Goal: Task Accomplishment & Management: Use online tool/utility

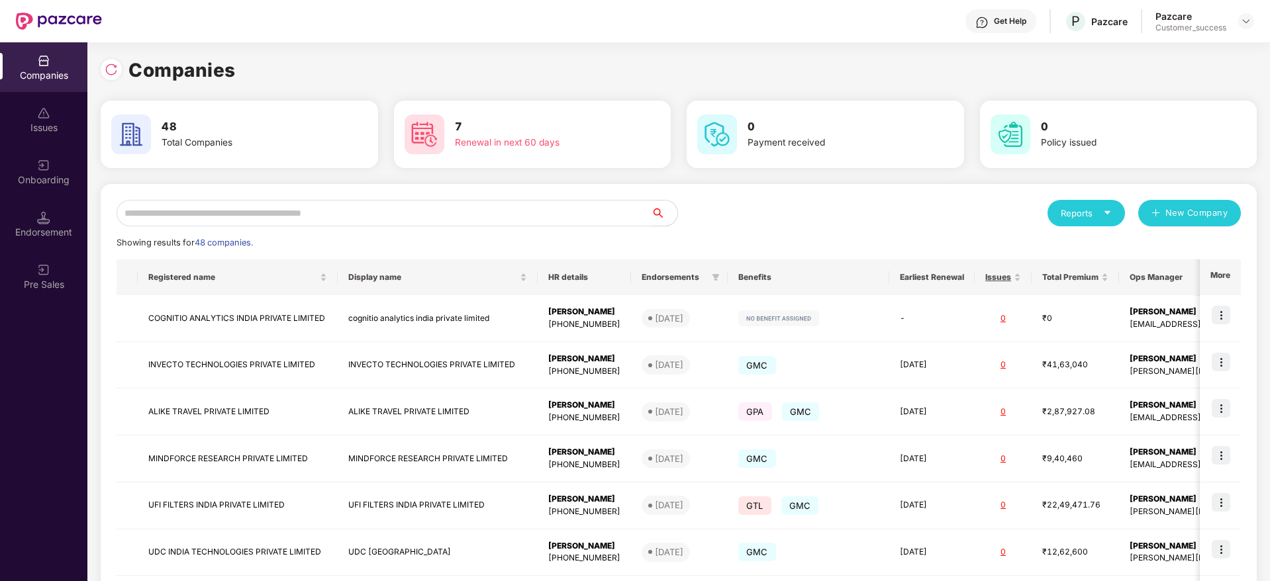
click at [342, 208] on input "text" at bounding box center [384, 213] width 534 height 26
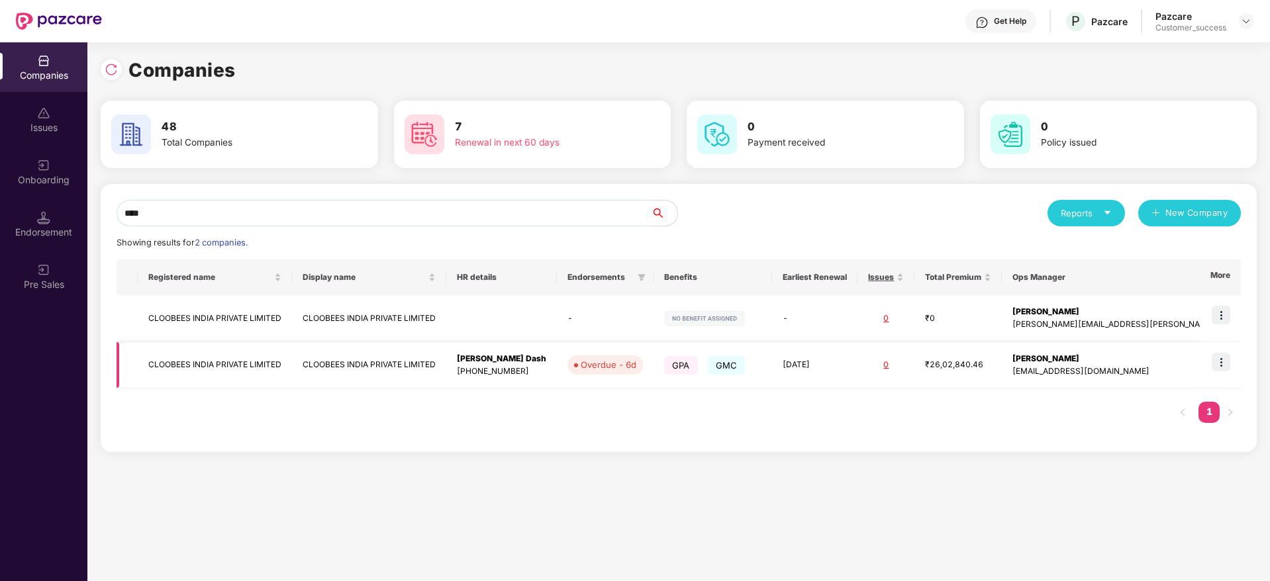
type input "****"
click at [1221, 361] on img at bounding box center [1221, 362] width 19 height 19
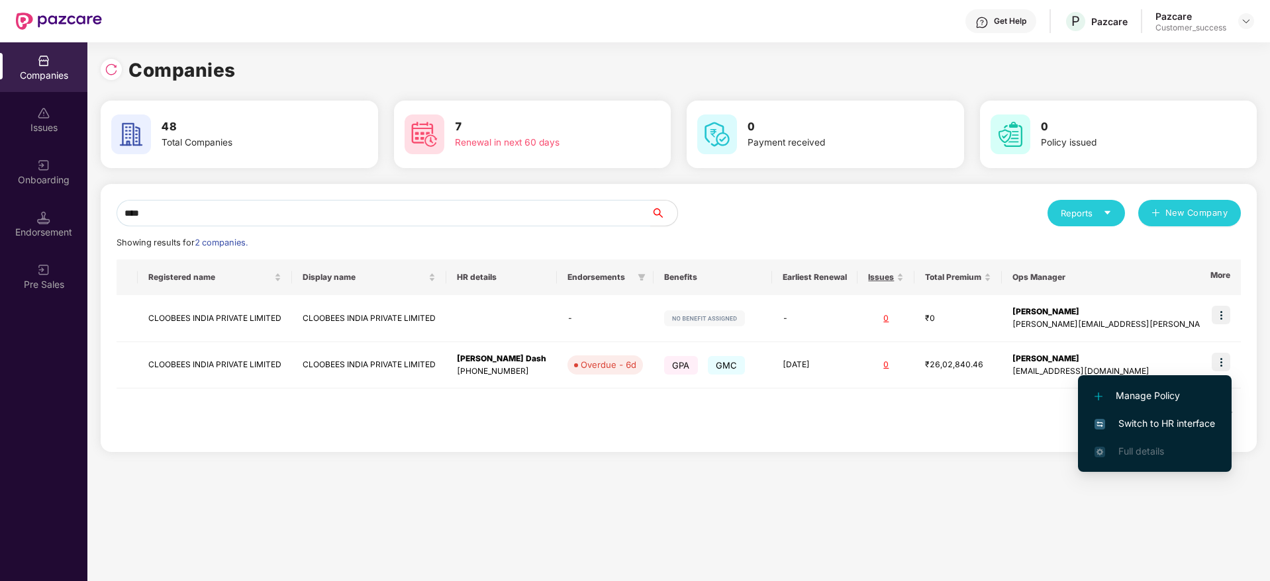
click at [1129, 420] on span "Switch to HR interface" at bounding box center [1155, 424] width 121 height 15
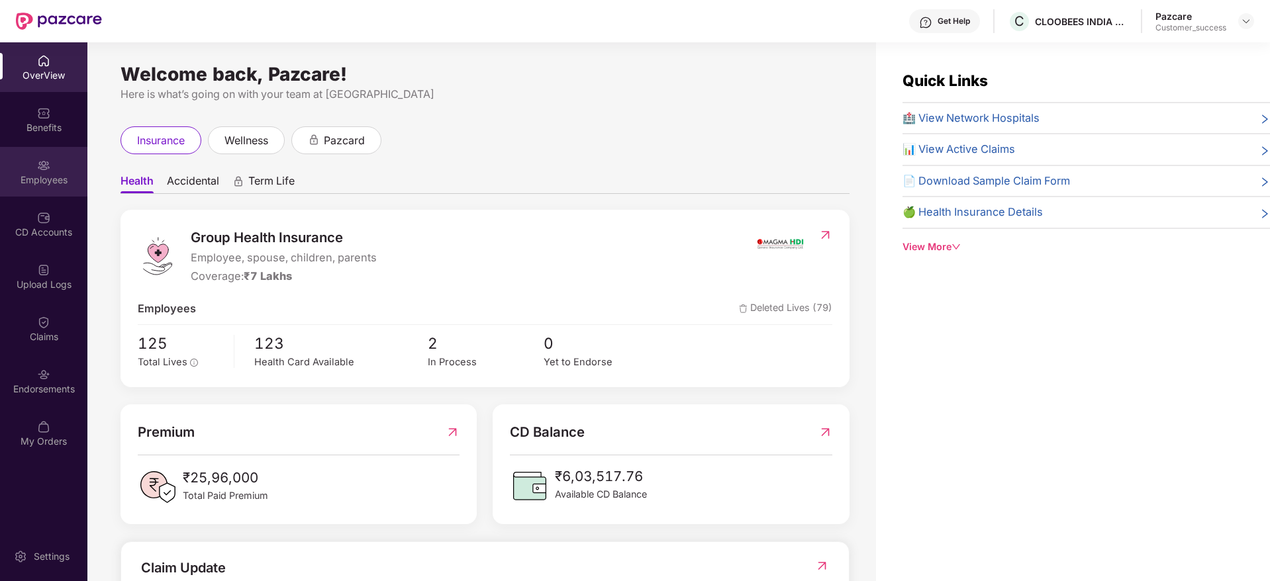
click at [48, 164] on img at bounding box center [43, 165] width 13 height 13
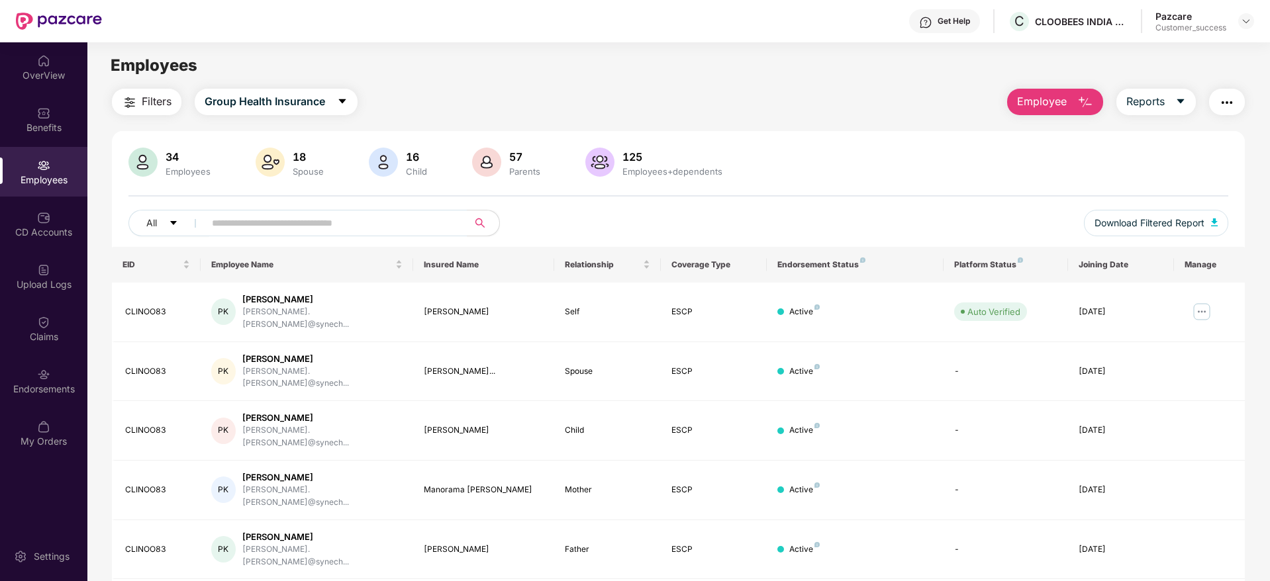
click at [146, 99] on span "Filters" at bounding box center [157, 101] width 30 height 17
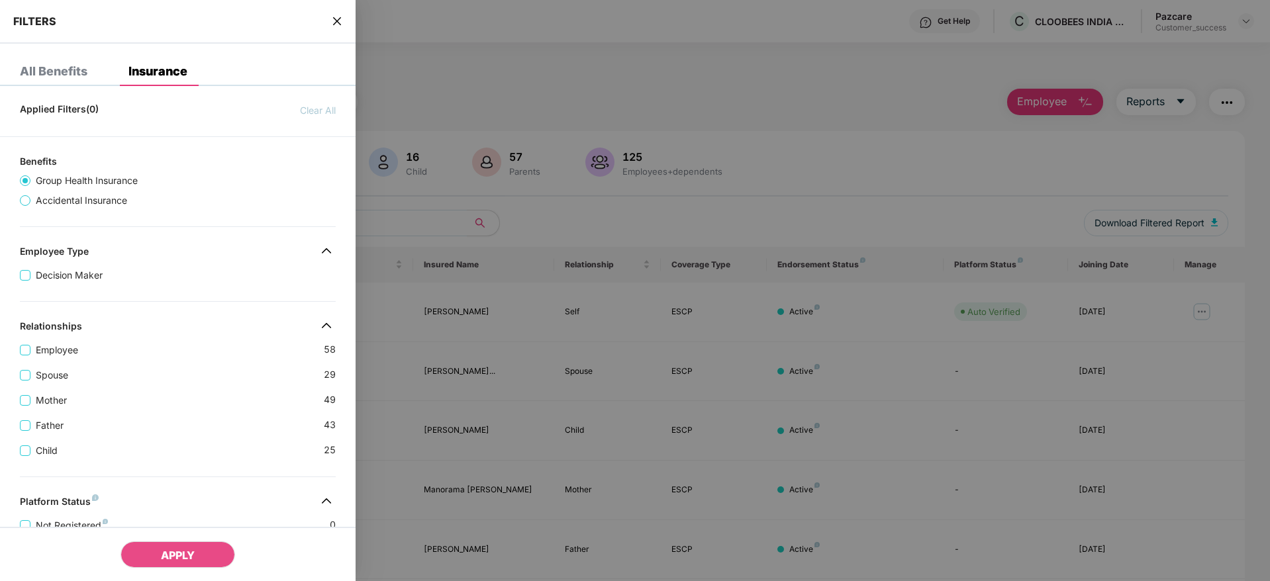
click at [181, 348] on div "Employee 58" at bounding box center [178, 344] width 316 height 25
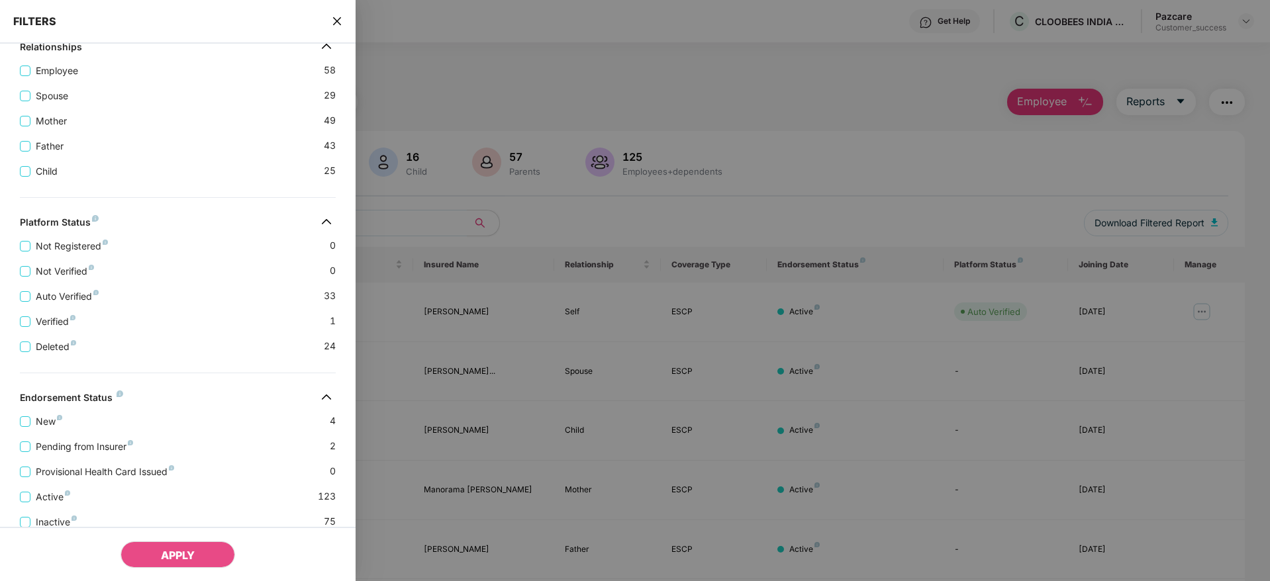
scroll to position [327, 0]
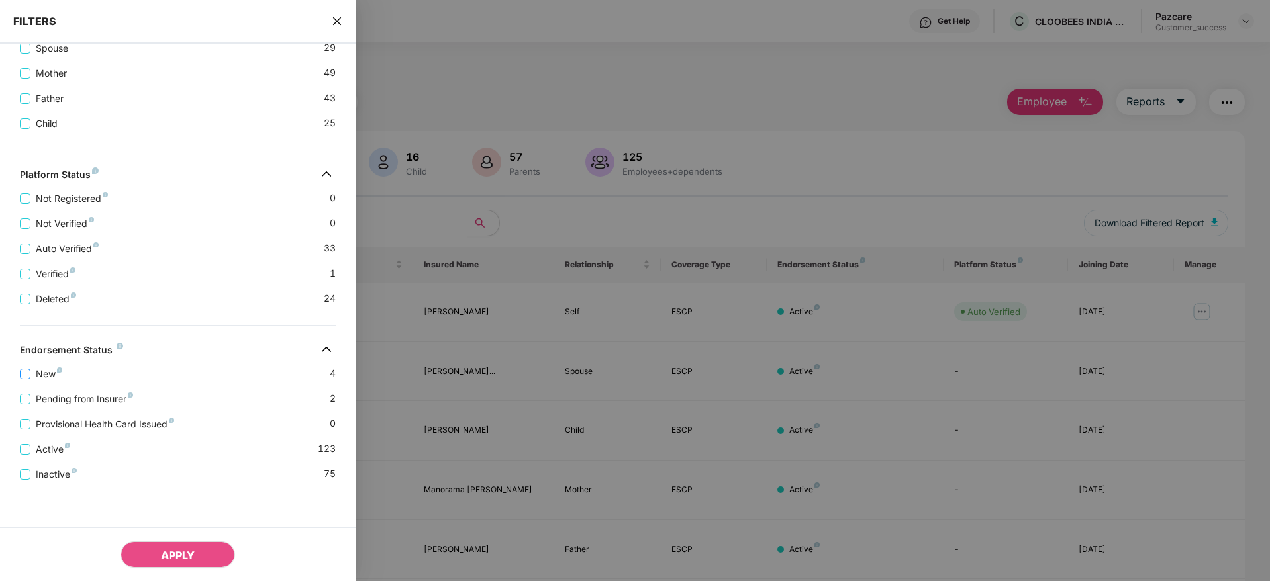
click at [42, 374] on span "New" at bounding box center [48, 374] width 37 height 15
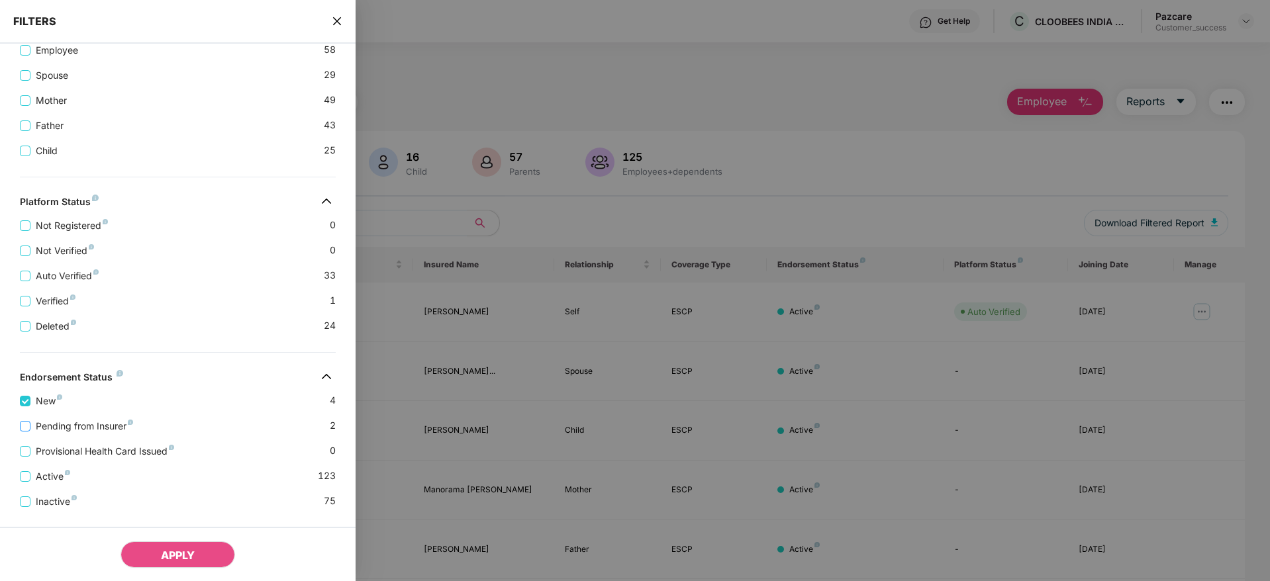
click at [66, 429] on span "Pending from Insurer" at bounding box center [84, 426] width 108 height 15
click at [36, 478] on span "Active" at bounding box center [52, 477] width 45 height 15
click at [172, 556] on span "APPLY" at bounding box center [178, 555] width 34 height 13
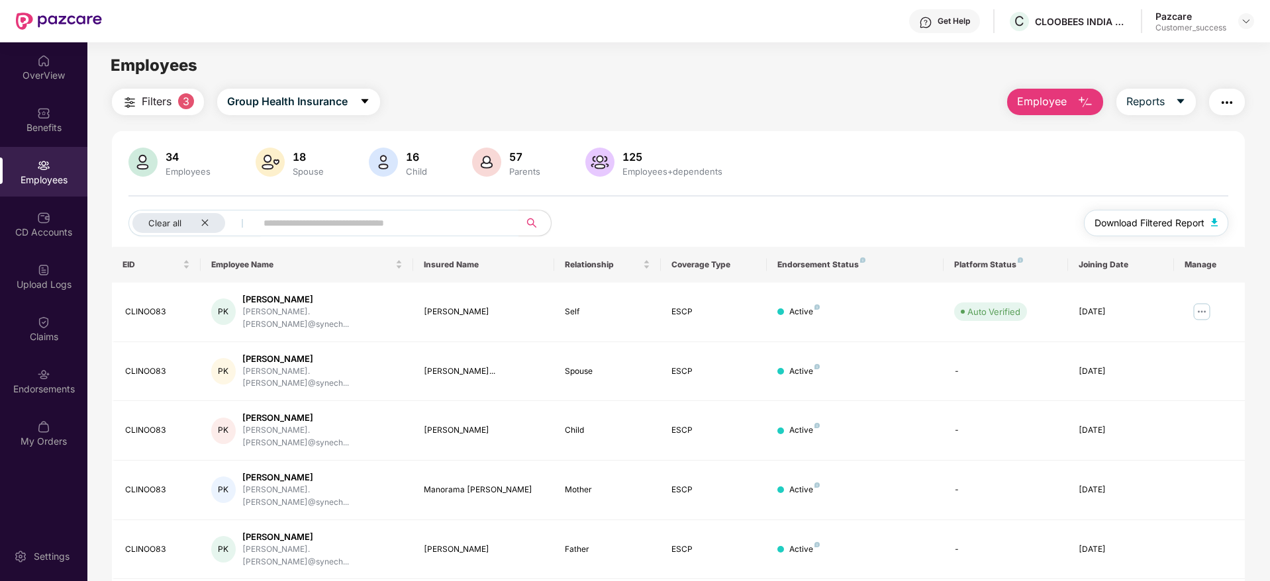
click at [1192, 216] on span "Download Filtered Report" at bounding box center [1150, 223] width 110 height 15
click at [365, 99] on icon "caret-down" at bounding box center [365, 101] width 7 height 5
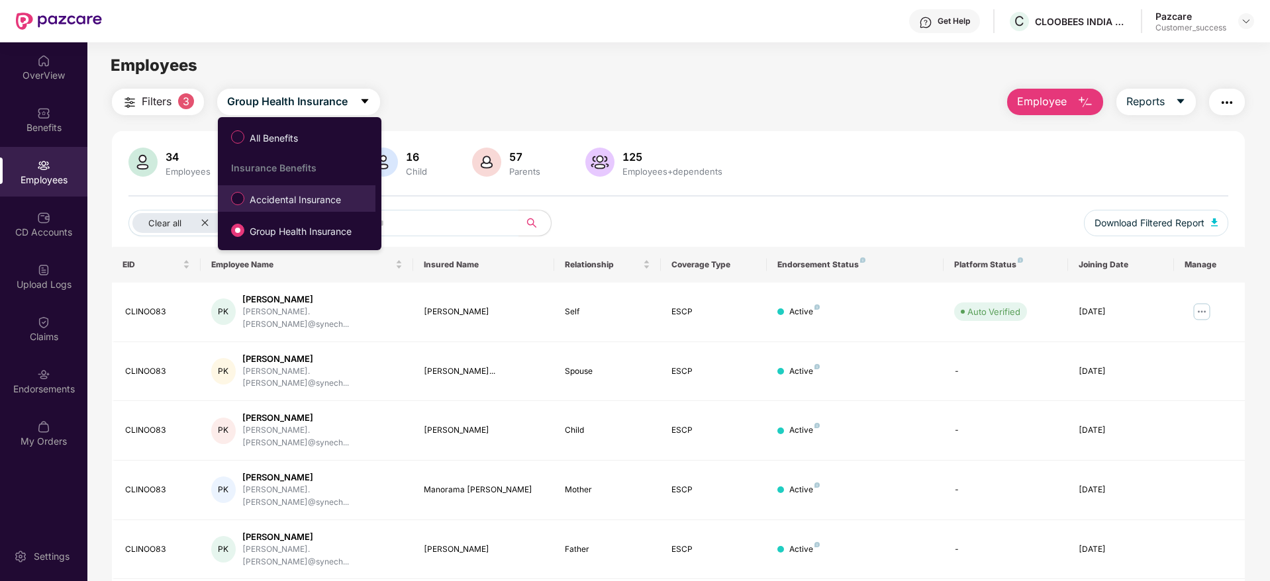
click at [303, 193] on span "Accidental Insurance" at bounding box center [295, 200] width 102 height 15
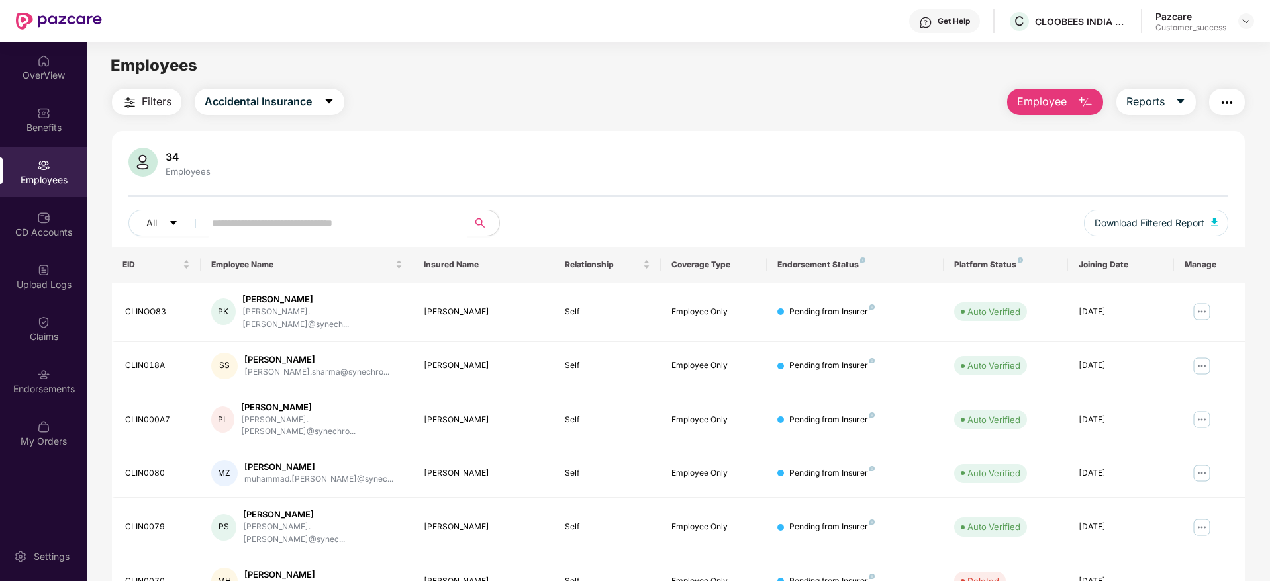
click at [146, 105] on span "Filters" at bounding box center [157, 101] width 30 height 17
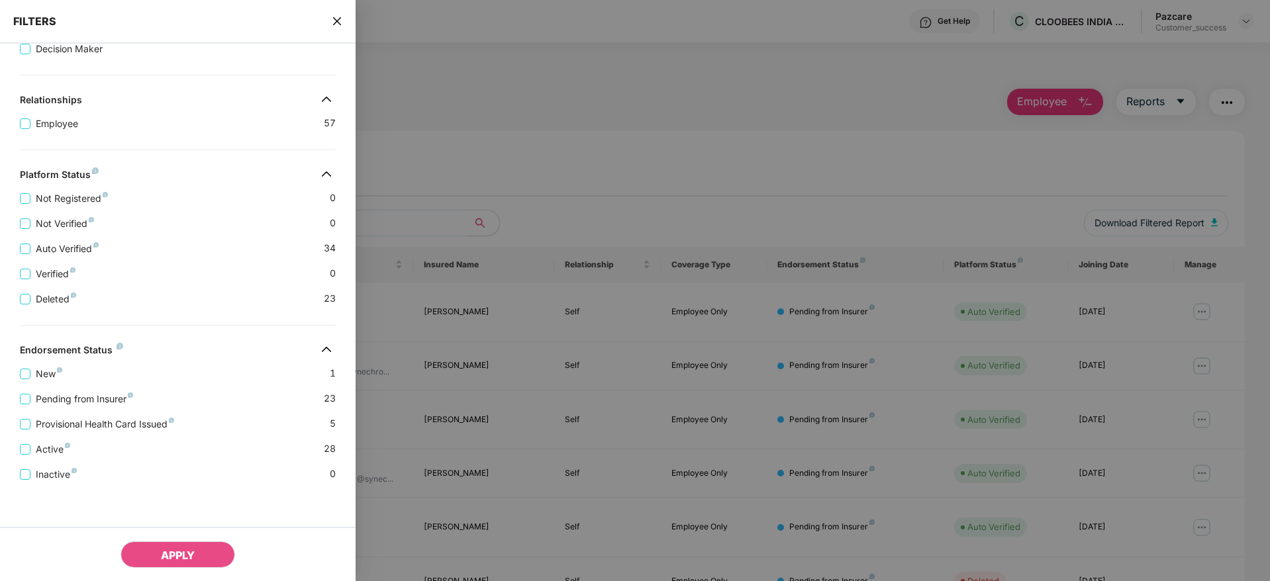
scroll to position [227, 0]
click at [191, 409] on div "Provisional Health Card Issued 5" at bounding box center [178, 419] width 316 height 25
click at [54, 444] on span "Active" at bounding box center [52, 449] width 45 height 15
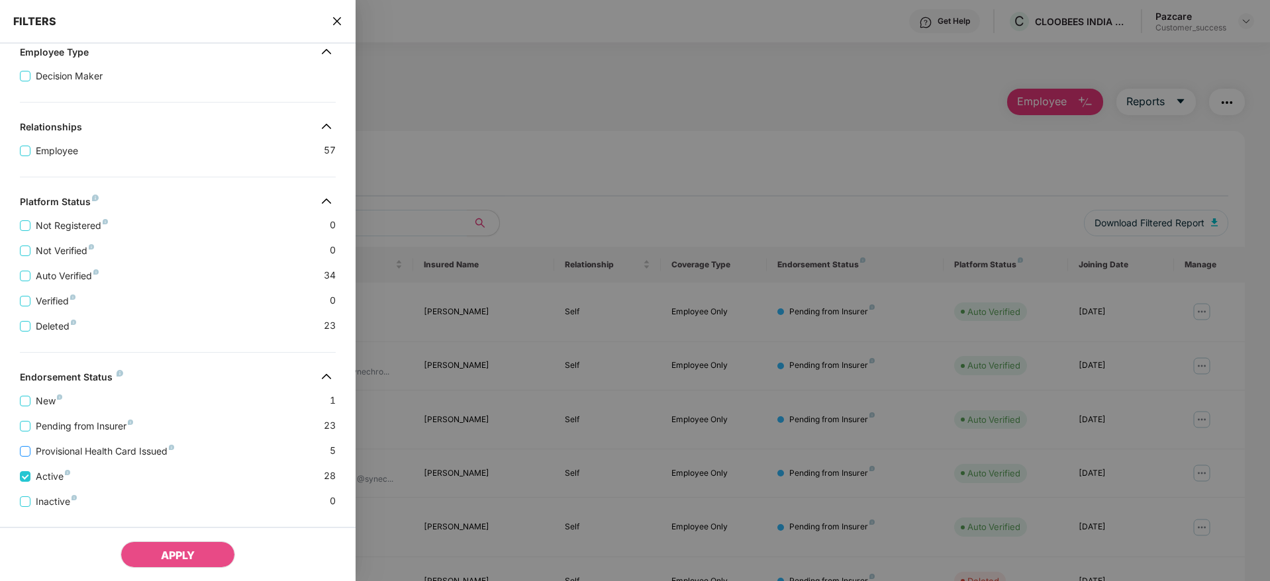
click at [48, 448] on span "Provisional Health Card Issued" at bounding box center [104, 451] width 149 height 15
click at [40, 428] on span "Pending from Insurer" at bounding box center [84, 426] width 108 height 15
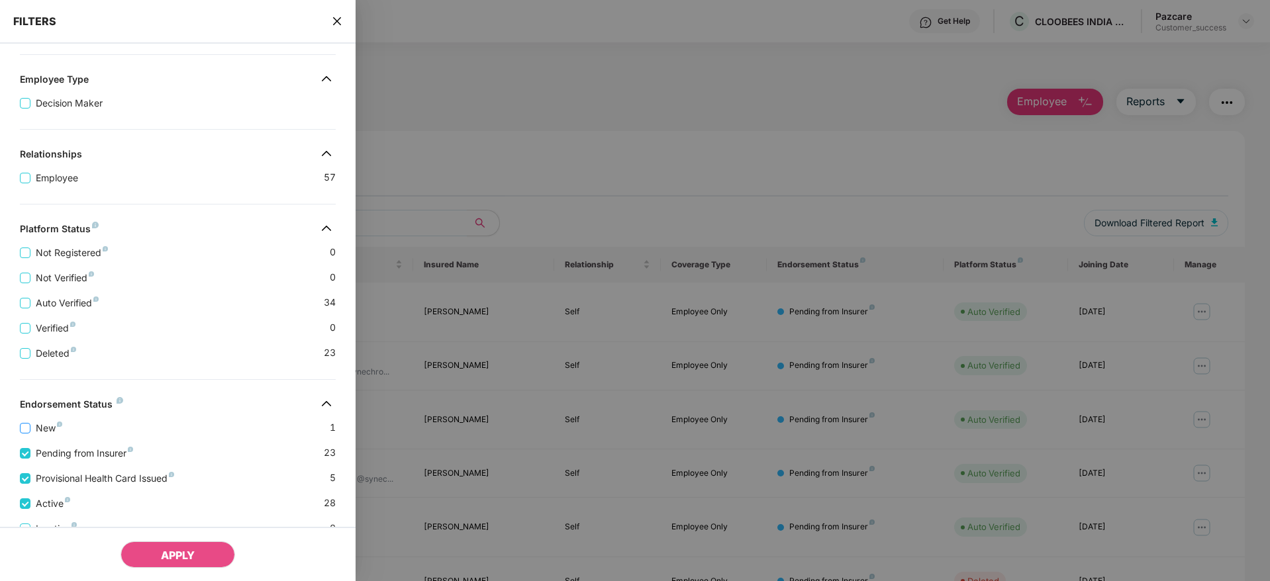
click at [32, 429] on span "New" at bounding box center [48, 428] width 37 height 15
click at [179, 545] on button "APPLY" at bounding box center [178, 555] width 115 height 26
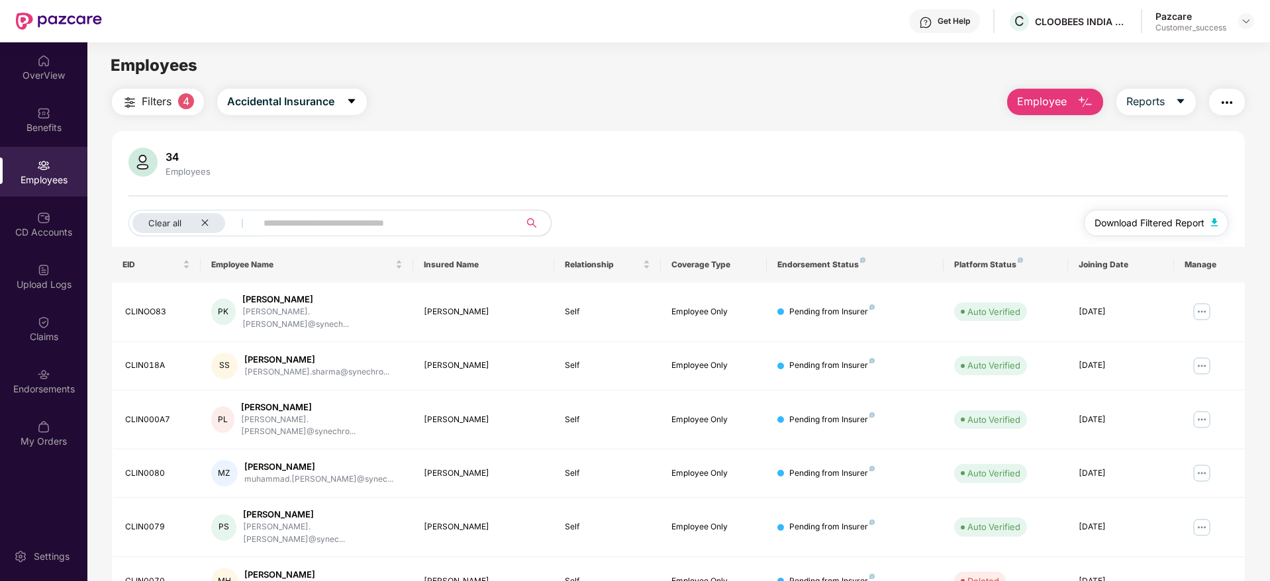
click at [1133, 225] on span "Download Filtered Report" at bounding box center [1150, 223] width 110 height 15
click at [205, 220] on icon "close" at bounding box center [205, 223] width 9 height 9
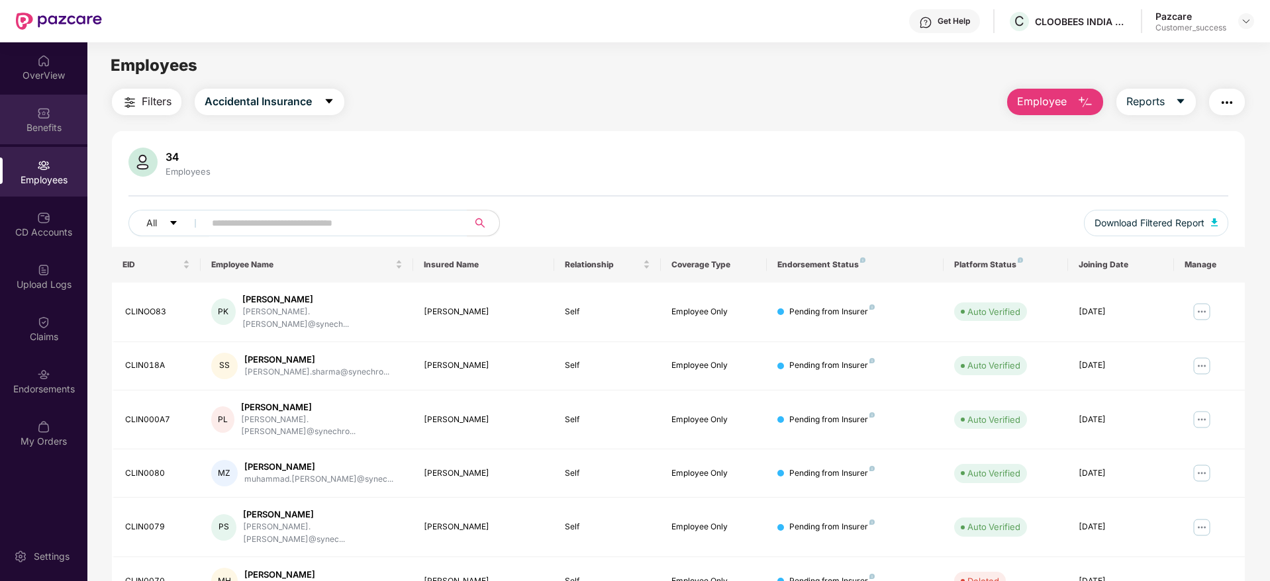
click at [63, 106] on div "Benefits" at bounding box center [43, 120] width 87 height 50
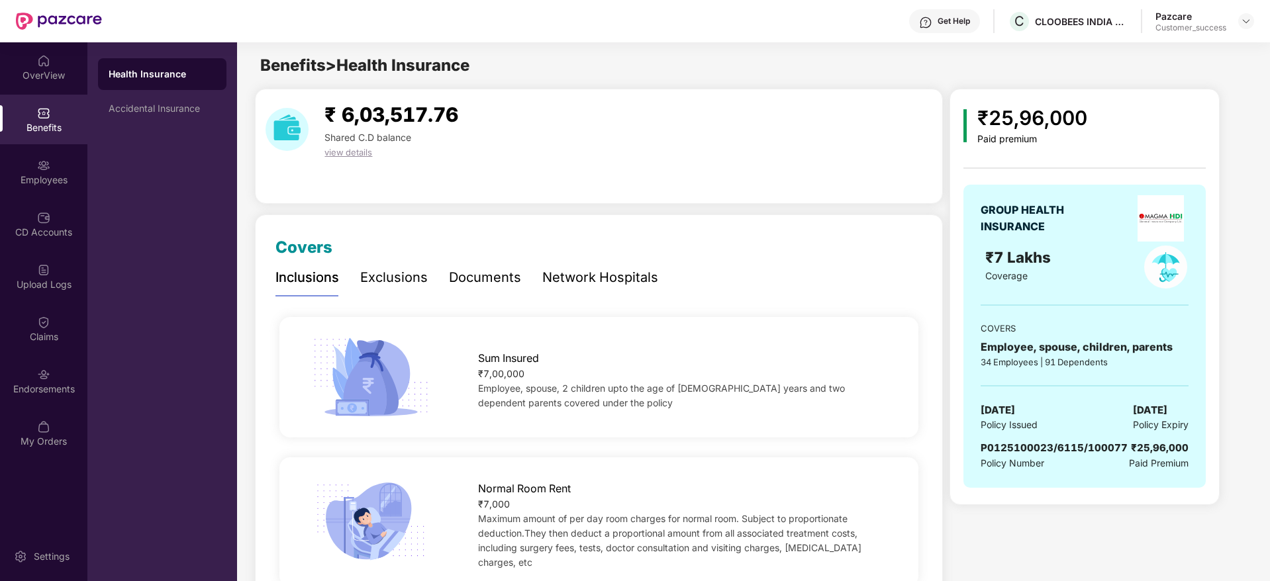
click at [497, 279] on div "Documents" at bounding box center [485, 278] width 72 height 21
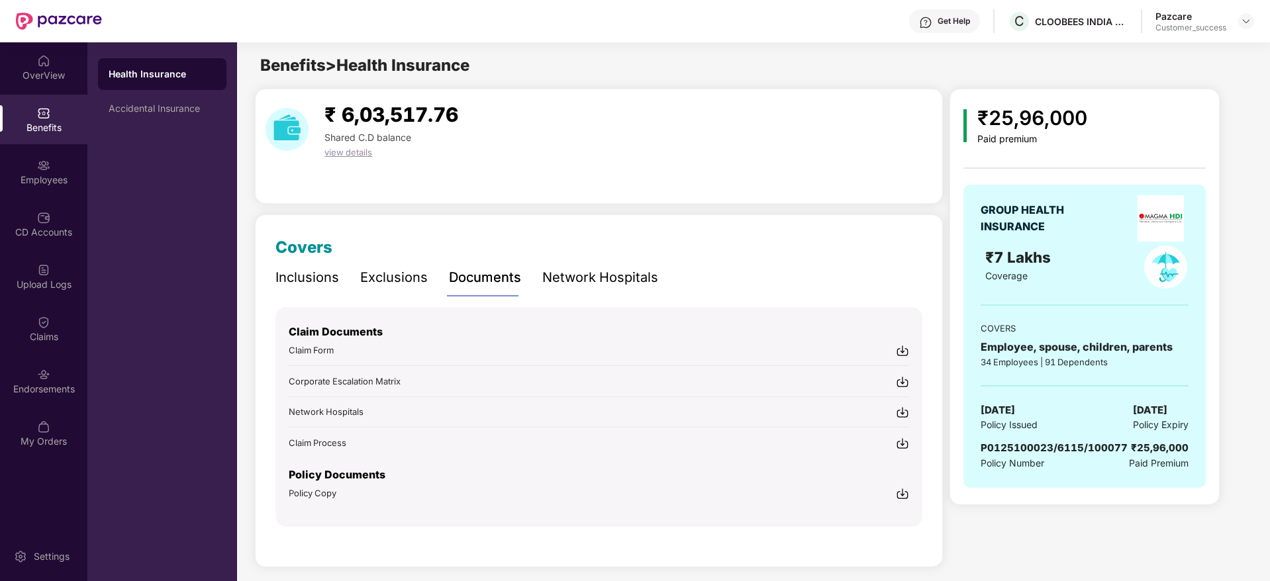
click at [904, 489] on img at bounding box center [902, 493] width 13 height 13
click at [185, 117] on div "Accidental Insurance" at bounding box center [162, 109] width 128 height 32
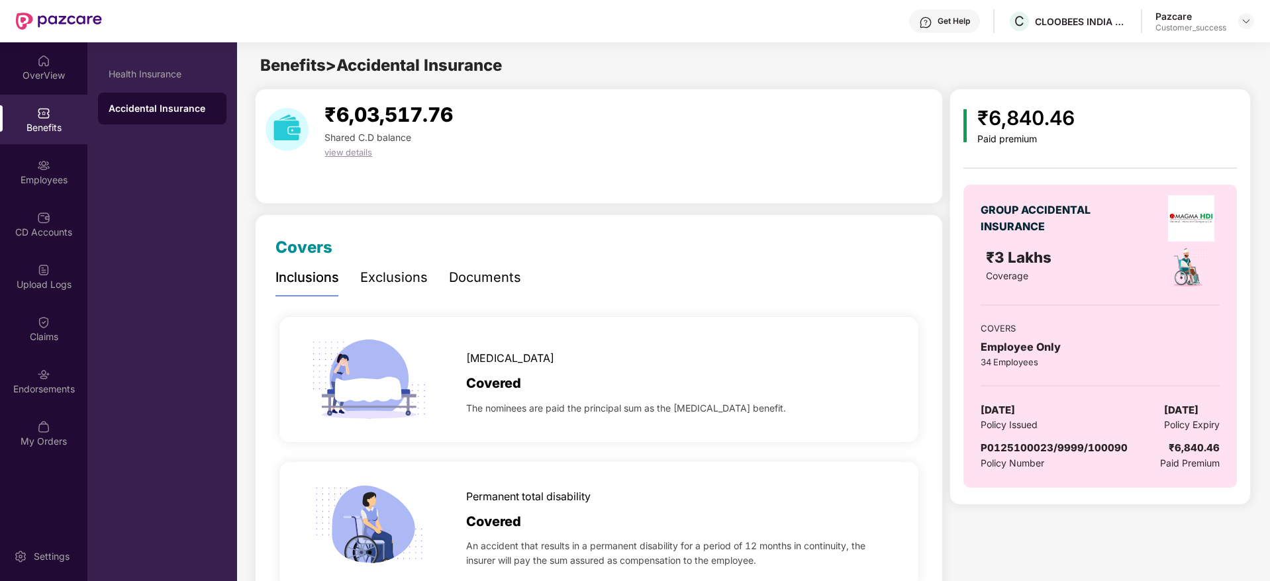
click at [493, 283] on div "Documents" at bounding box center [485, 278] width 72 height 21
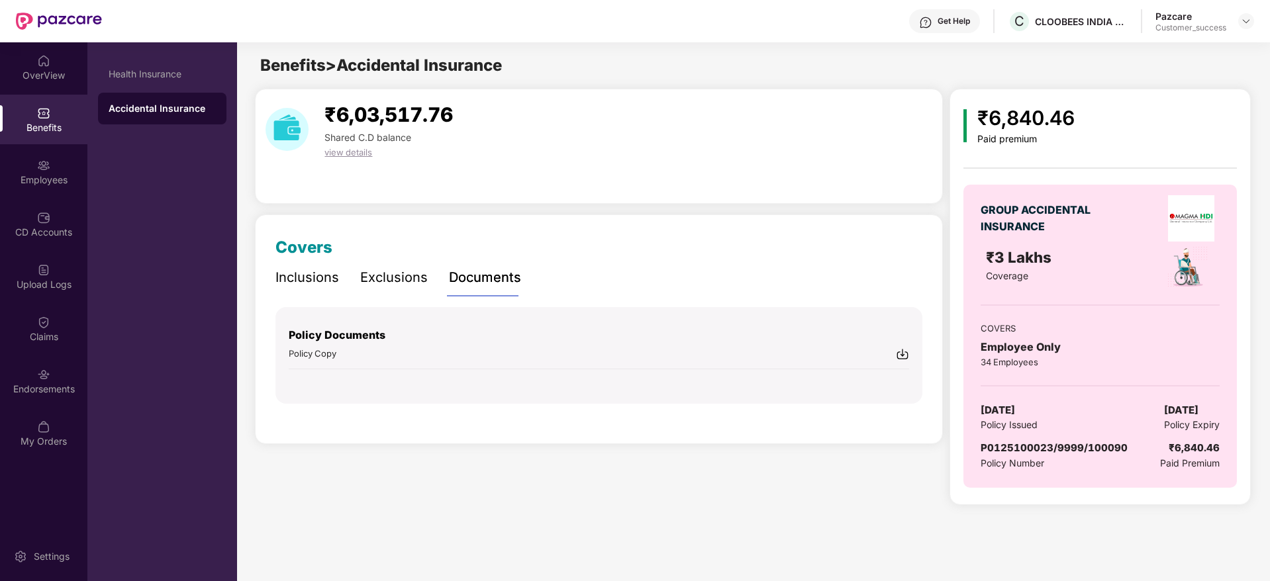
click at [903, 353] on img at bounding box center [902, 354] width 13 height 13
click at [189, 79] on div "Health Insurance" at bounding box center [162, 74] width 107 height 11
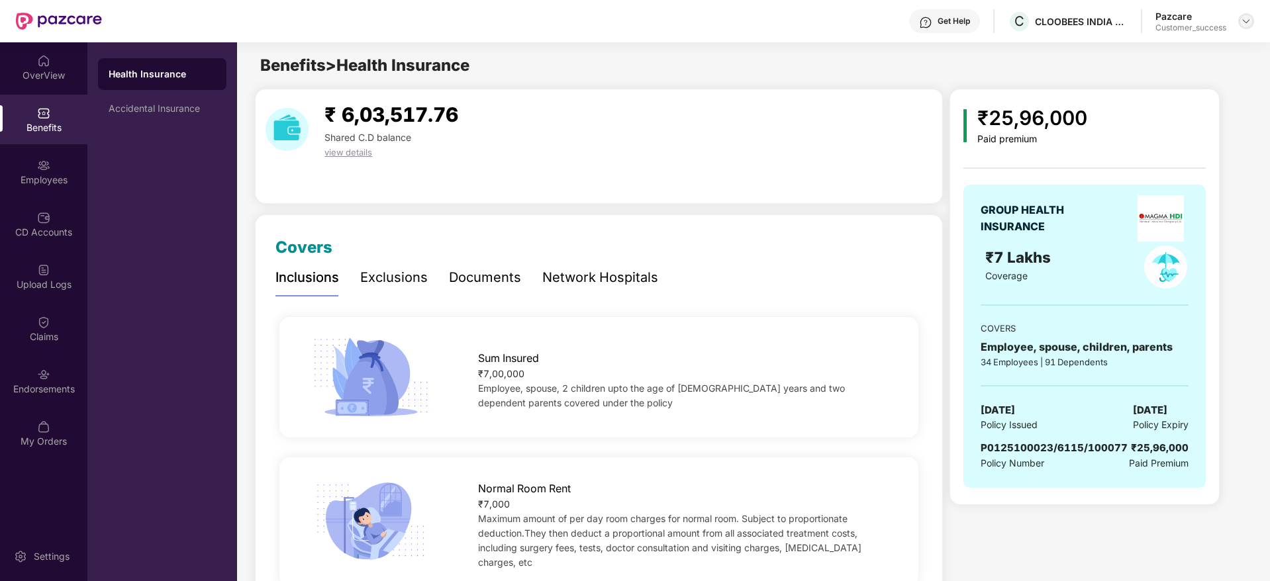
click at [1251, 20] on img at bounding box center [1246, 21] width 11 height 11
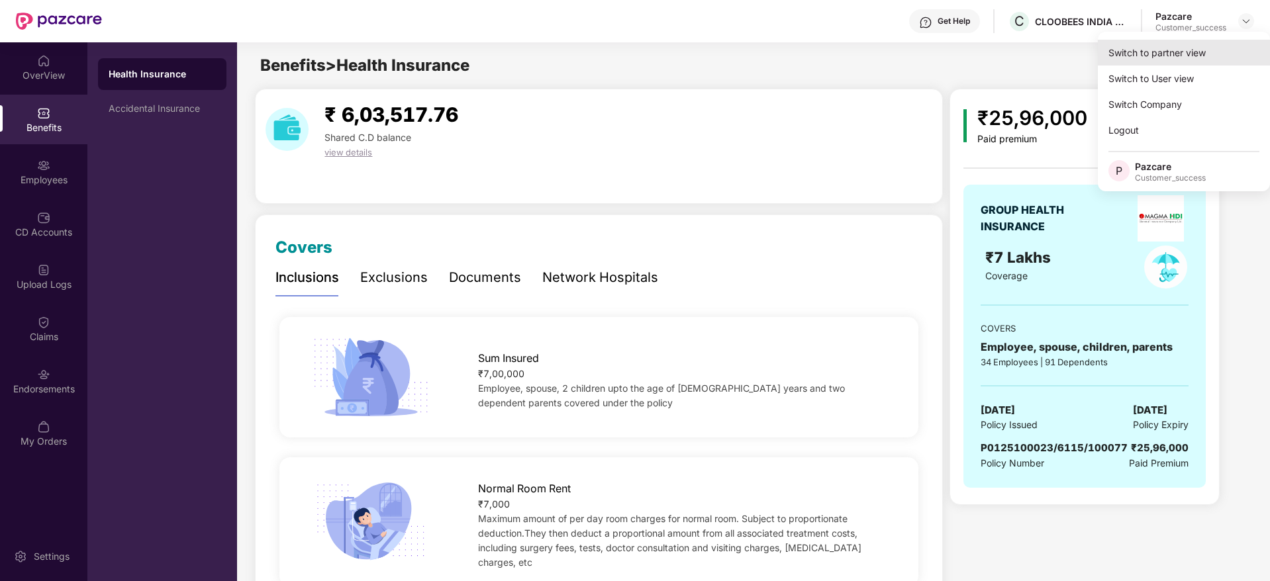
click at [1184, 58] on div "Switch to partner view" at bounding box center [1184, 53] width 172 height 26
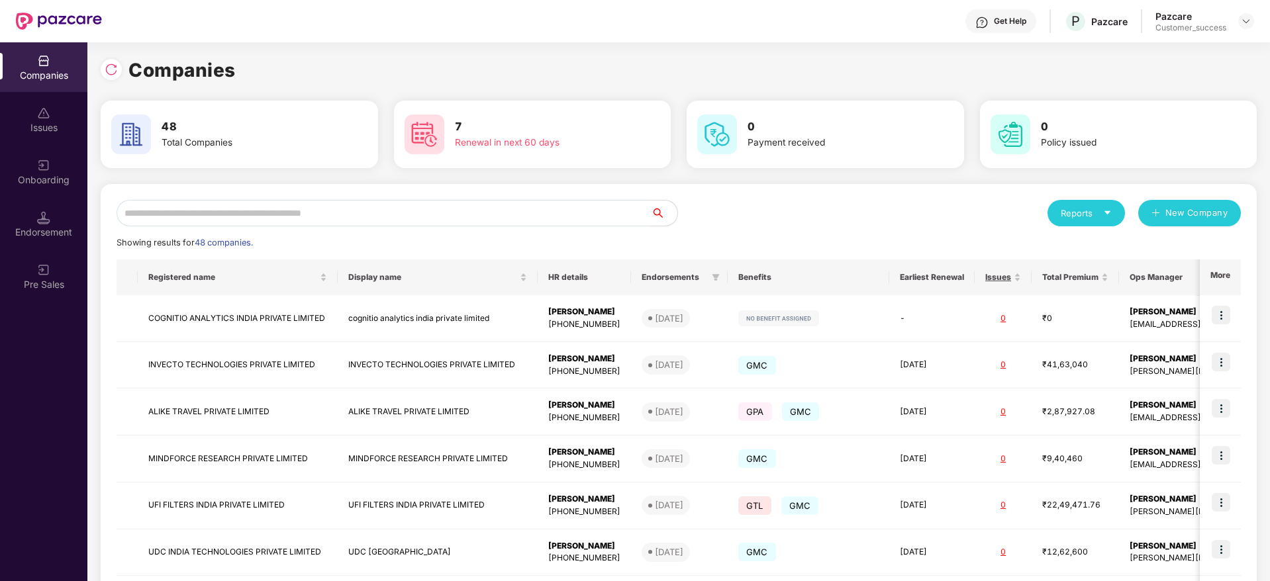
click at [389, 211] on input "text" at bounding box center [384, 213] width 534 height 26
click at [1099, 213] on div "Reports" at bounding box center [1086, 213] width 51 height 13
click at [1083, 246] on div "Companies" at bounding box center [1080, 248] width 48 height 15
